Goal: Obtain resource: Obtain resource

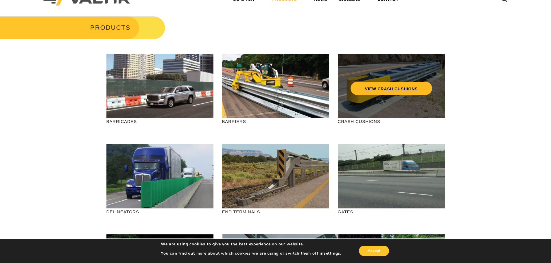
scroll to position [29, 0]
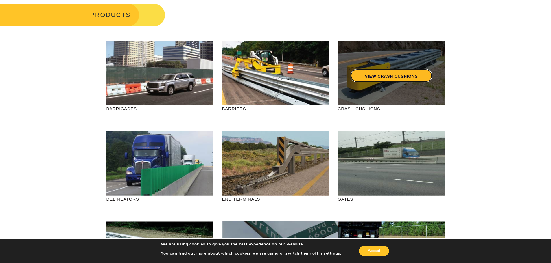
click at [401, 78] on link "VIEW CRASH CUSHIONS" at bounding box center [391, 75] width 82 height 13
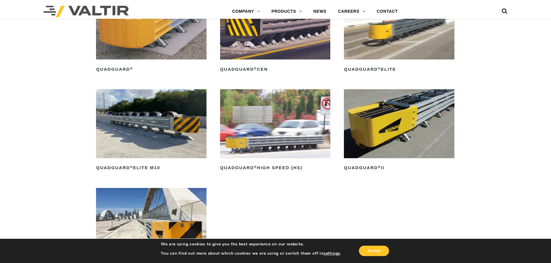
scroll to position [462, 0]
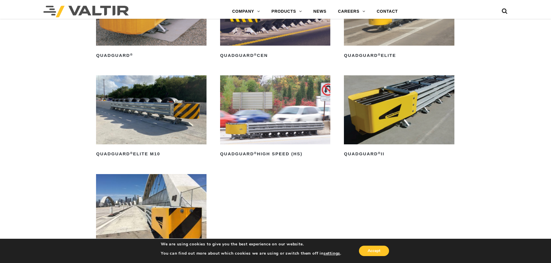
click at [389, 101] on img at bounding box center [399, 109] width 110 height 69
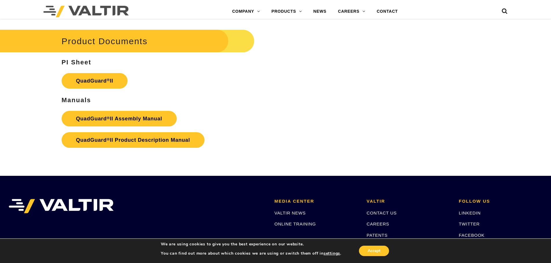
scroll to position [1156, 0]
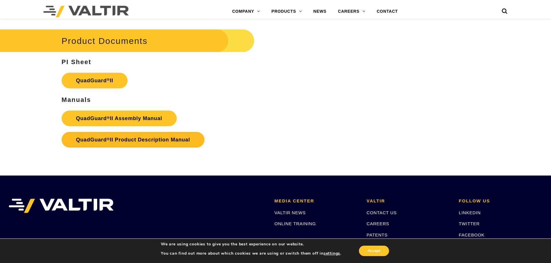
click at [154, 137] on strong "QuadGuard ® II Product Description Manual" at bounding box center [133, 140] width 114 height 6
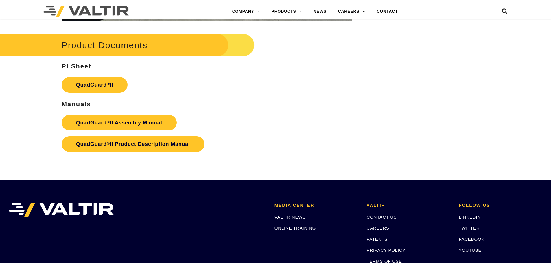
scroll to position [1156, 0]
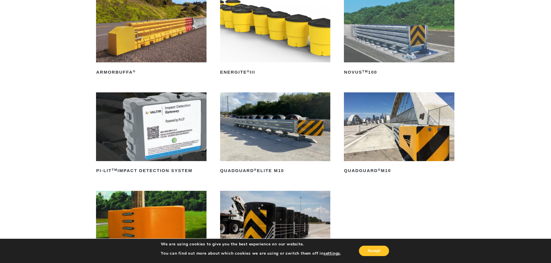
scroll to position [87, 0]
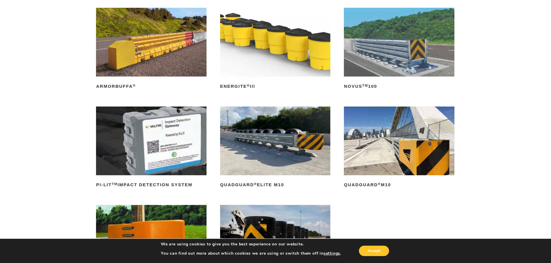
click at [402, 138] on img at bounding box center [399, 141] width 110 height 69
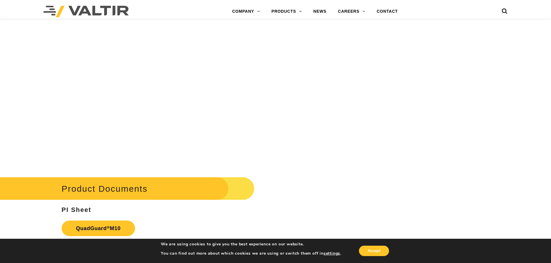
scroll to position [2110, 0]
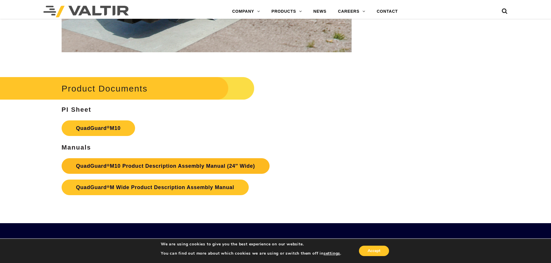
click at [171, 164] on link "QuadGuard ® M10 Product Description Assembly Manual (24″ Wide)" at bounding box center [166, 166] width 208 height 16
